Goal: Information Seeking & Learning: Learn about a topic

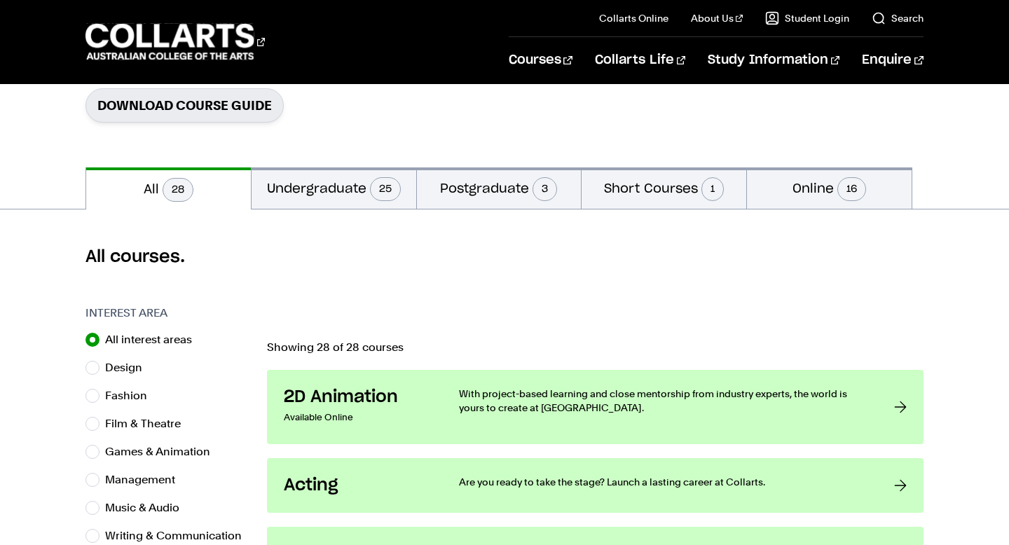
scroll to position [234, 0]
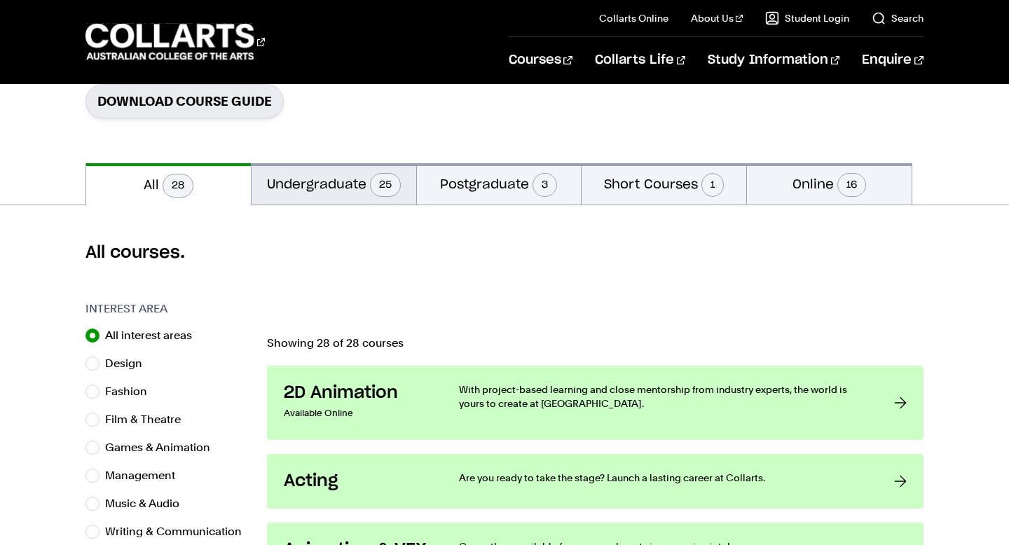
click at [334, 190] on button "Undergraduate 25" at bounding box center [334, 183] width 165 height 41
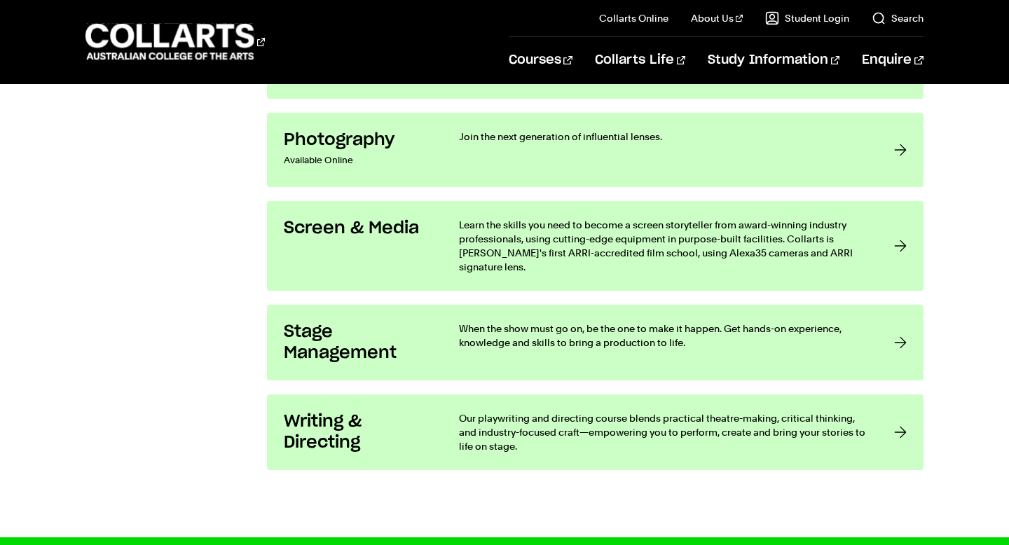
scroll to position [2659, 0]
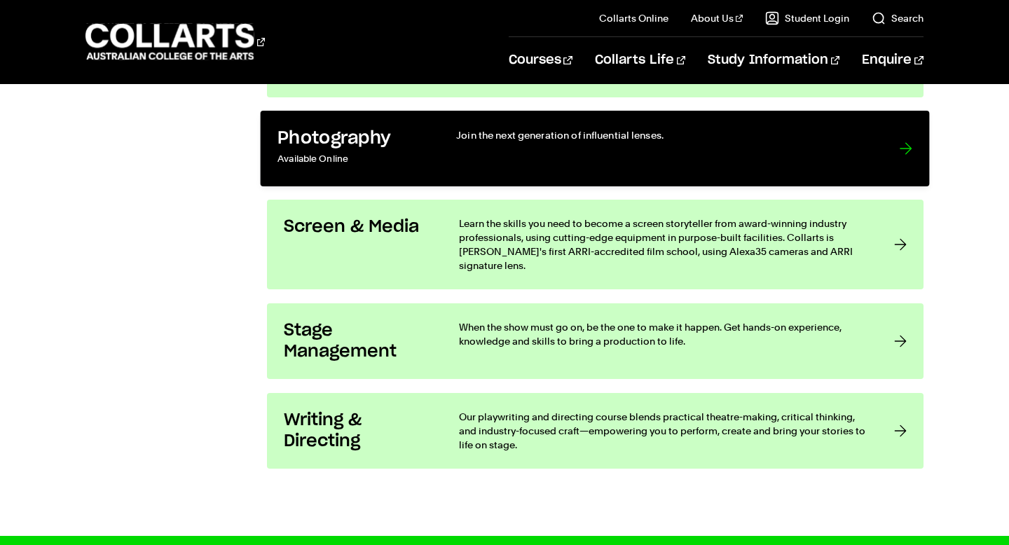
click at [503, 151] on div "Join the next generation of influential lenses." at bounding box center [664, 148] width 415 height 41
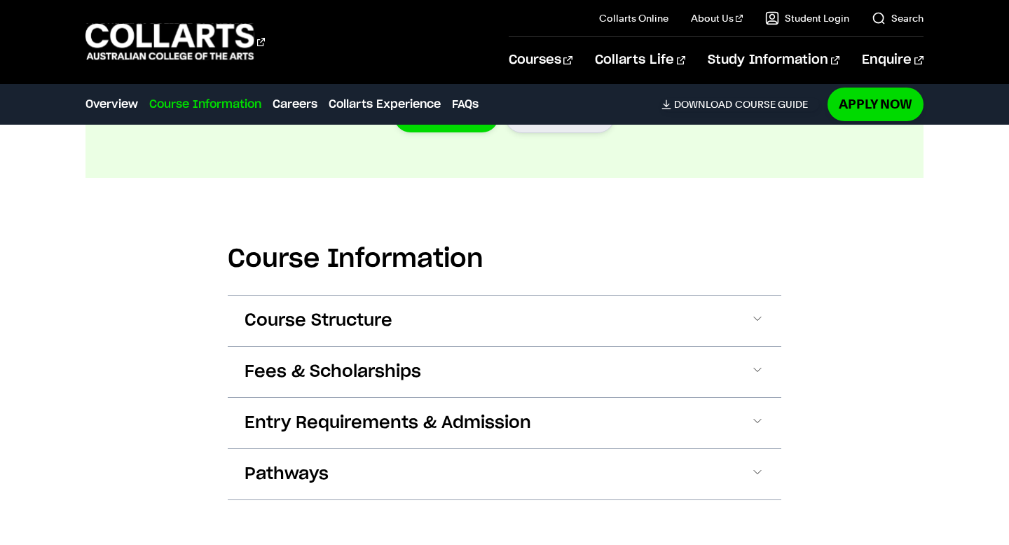
scroll to position [1603, 0]
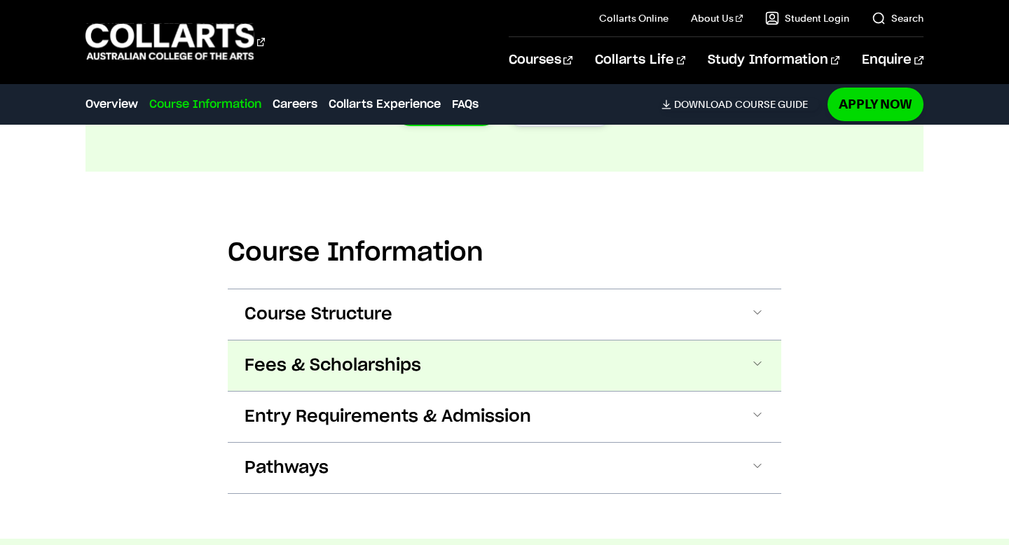
click at [494, 345] on button "Fees & Scholarships" at bounding box center [505, 366] width 554 height 50
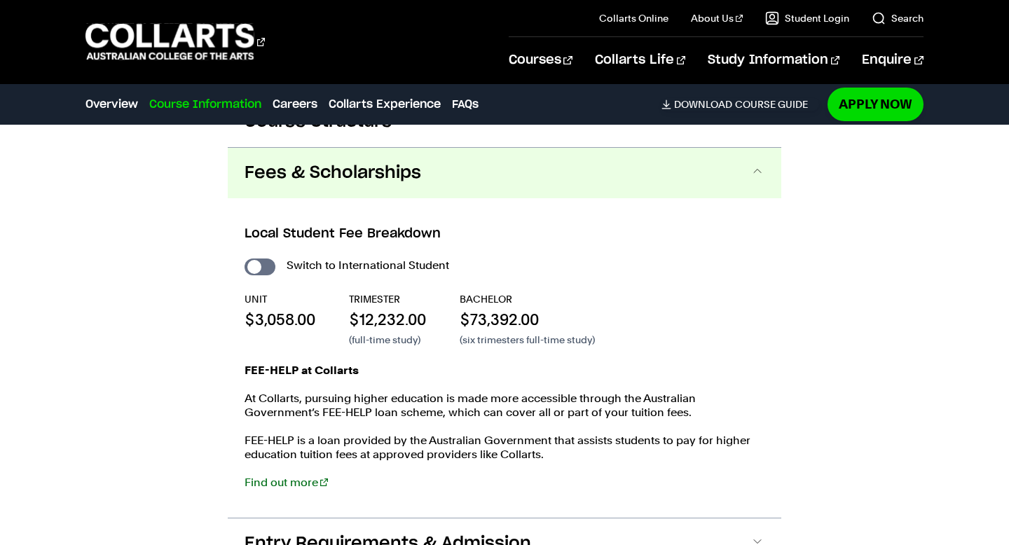
scroll to position [1800, 0]
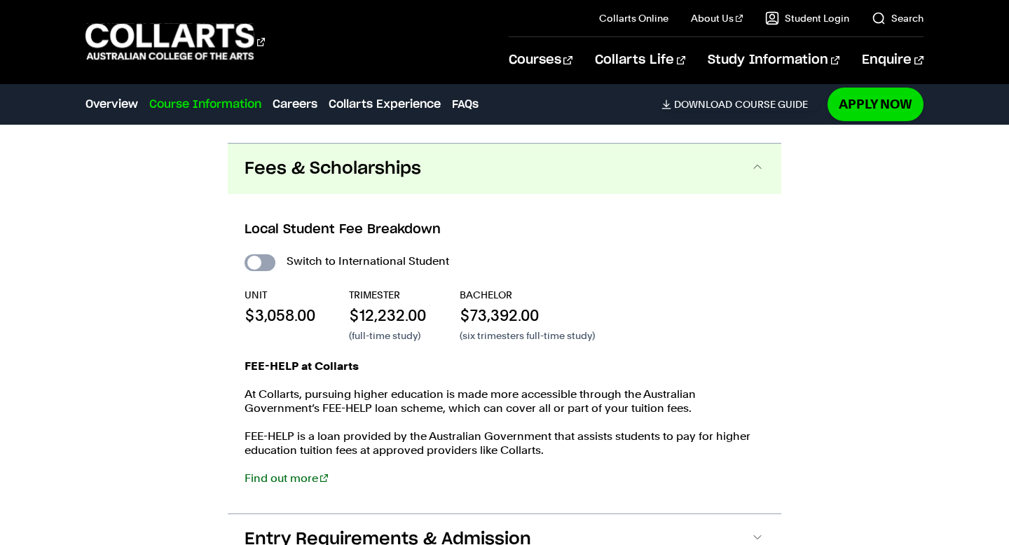
click at [269, 254] on input "International Student" at bounding box center [260, 262] width 31 height 17
checkbox input "true"
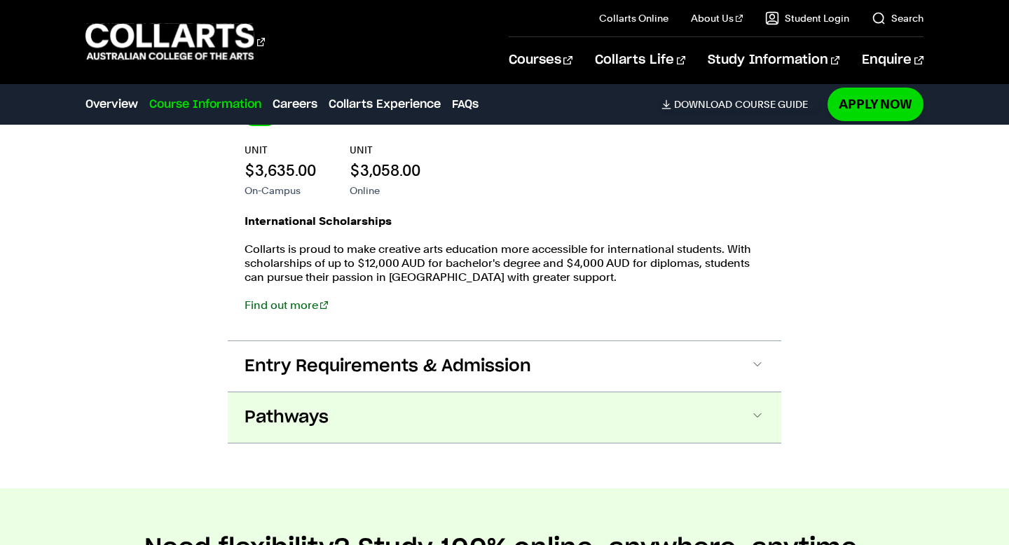
scroll to position [1527, 0]
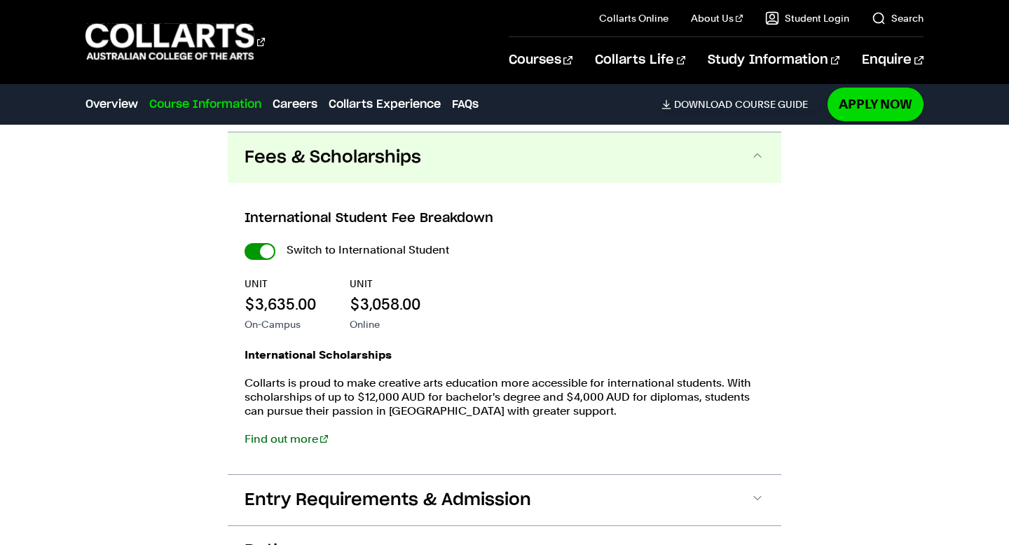
click at [264, 243] on input "International Student" at bounding box center [260, 251] width 31 height 17
checkbox input "false"
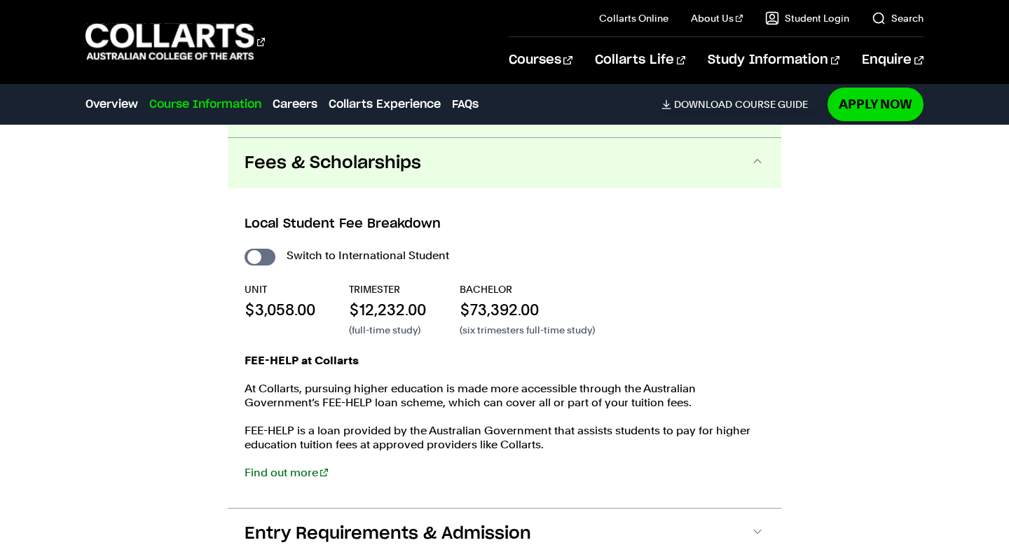
scroll to position [1822, 0]
